Goal: Task Accomplishment & Management: Use online tool/utility

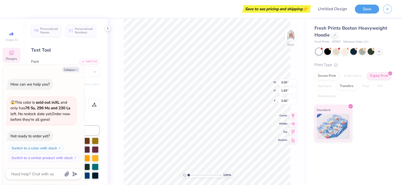
click at [65, 51] on div "Text Tool" at bounding box center [65, 50] width 68 height 7
click at [71, 70] on button "Collapse" at bounding box center [70, 69] width 17 height 5
type textarea "x"
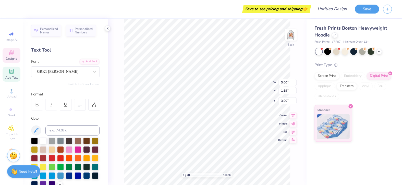
scroll to position [4, 1]
type textarea "DFE"
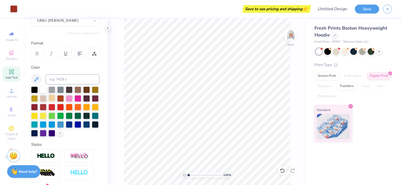
scroll to position [77, 0]
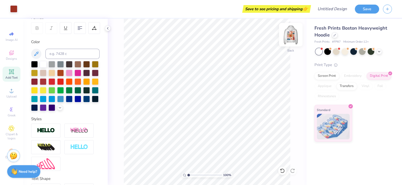
click at [294, 29] on img at bounding box center [290, 34] width 20 height 20
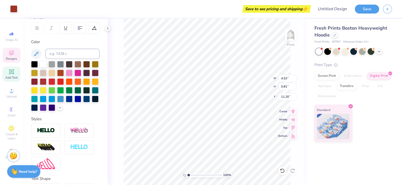
type input "4.53"
type input "0.81"
type input "11.20"
type input "2.57"
click at [194, 176] on input "range" at bounding box center [204, 175] width 34 height 5
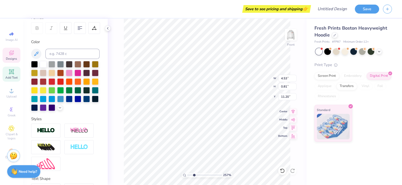
click at [194, 174] on input "range" at bounding box center [204, 175] width 34 height 5
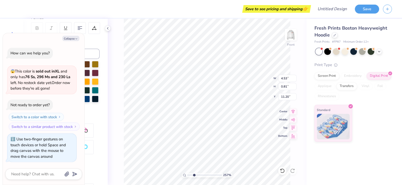
scroll to position [4, 2]
type textarea "x"
type textarea "DELTA d"
type textarea "x"
type textarea "DELTA"
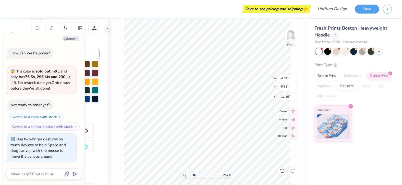
type textarea "x"
type textarea "DELTA"
type textarea "x"
type textarea "DELT"
type textarea "x"
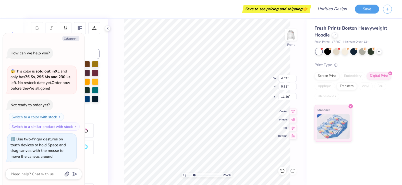
type textarea "DEL"
type textarea "x"
type textarea "DE,"
type textarea "x"
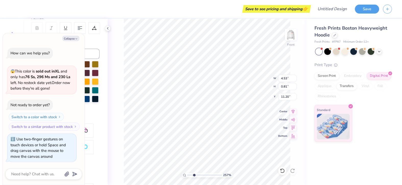
type textarea "DE"
type textarea "x"
type textarea "DEL"
type textarea "x"
type textarea "DELT"
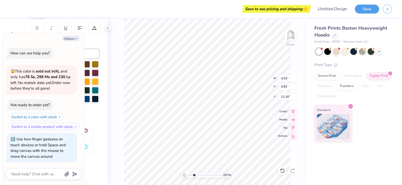
type textarea "x"
type textarea "DELTA"
type textarea "x"
type textarea "DELTA"
type textarea "x"
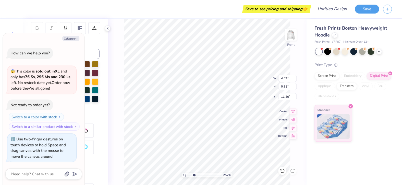
type textarea "DELTA Ph"
type textarea "x"
type textarea "DELTA Phi"
type textarea "x"
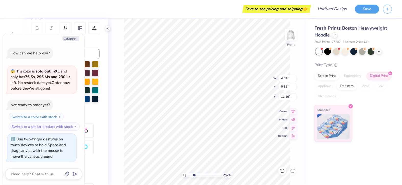
type textarea "DELTA Ph"
type textarea "x"
type textarea "DELTA P"
type textarea "x"
type textarea "DELTA PH"
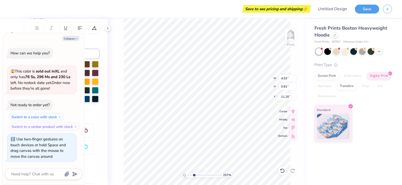
type textarea "x"
type textarea "DELTA PHI"
type textarea "x"
type textarea "DELTA PHI"
type textarea "x"
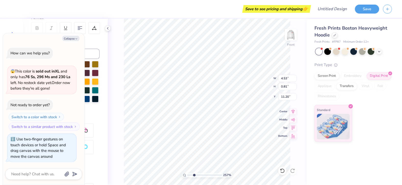
type textarea "DELTA PHI E"
type textarea "x"
type textarea "DELTA PHI EP"
type textarea "x"
type textarea "DELTA PHI EPS"
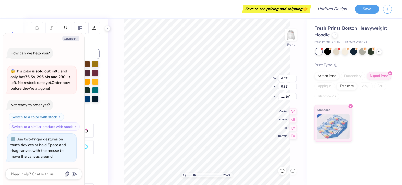
type textarea "x"
type textarea "DELTA PHI EPSI"
type textarea "x"
type textarea "DELTA PHI EPSILO"
type textarea "x"
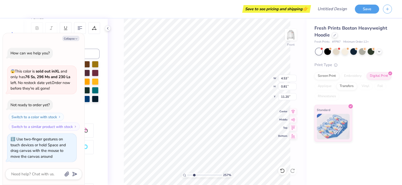
type textarea "DELTA PHI EPSILON"
type textarea "x"
type input "14.00"
type input "16.98"
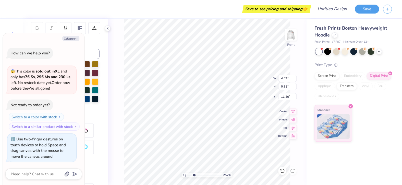
type input "5.04"
type textarea "x"
type input "6.01"
type input "0.81"
type input "11.20"
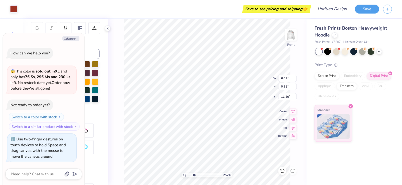
type textarea "x"
